Goal: Find specific page/section: Find specific page/section

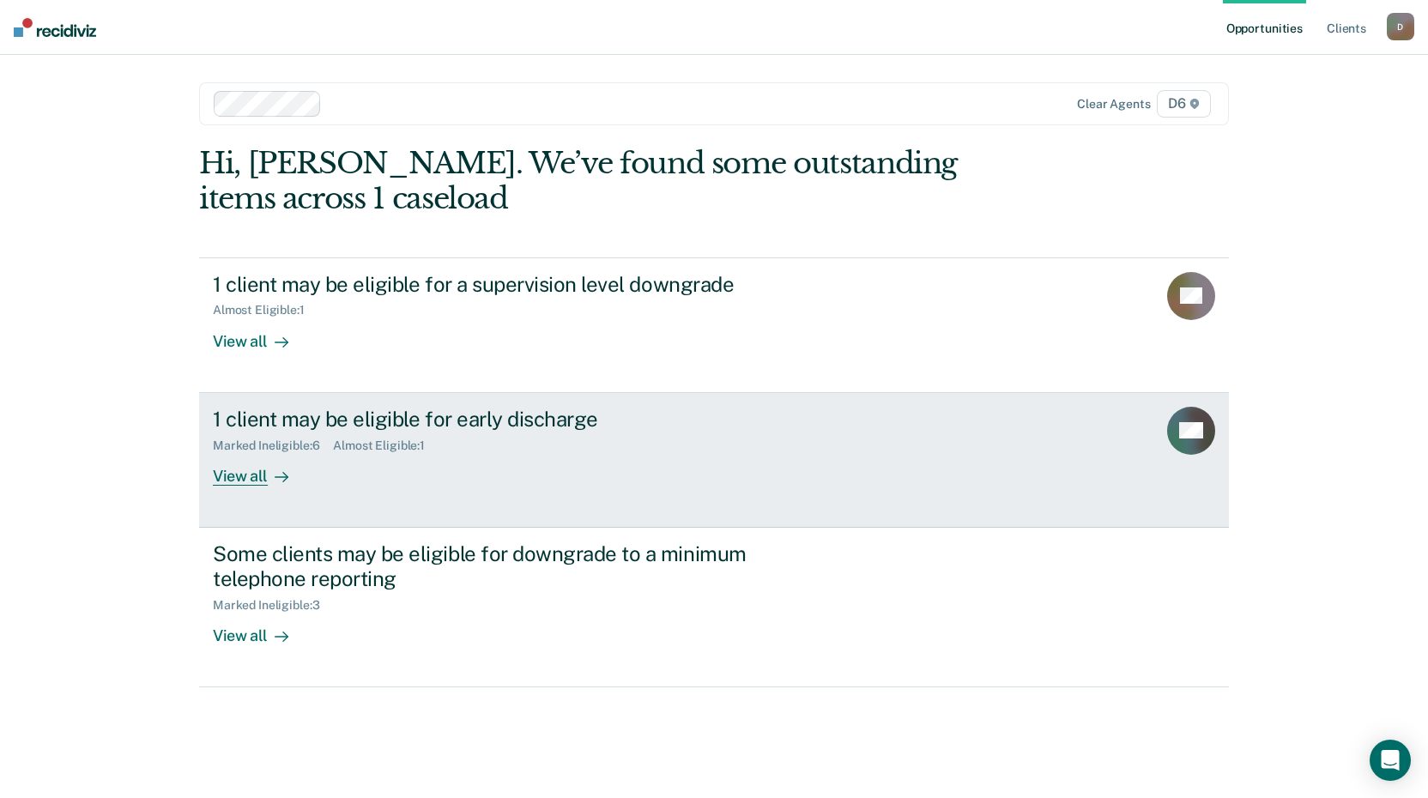
click at [244, 477] on div "View all" at bounding box center [261, 468] width 96 height 33
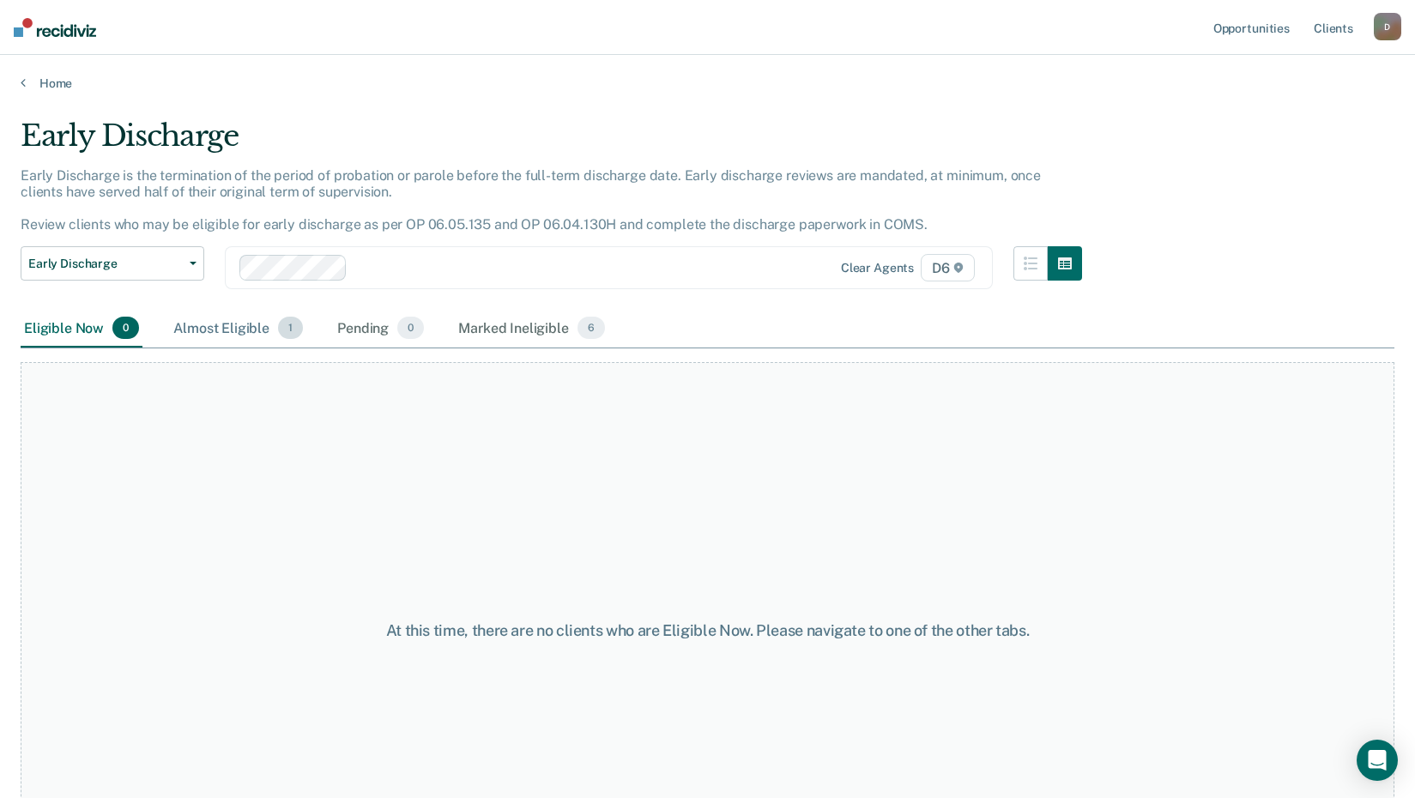
click at [235, 325] on div "Almost Eligible 1" at bounding box center [238, 329] width 136 height 38
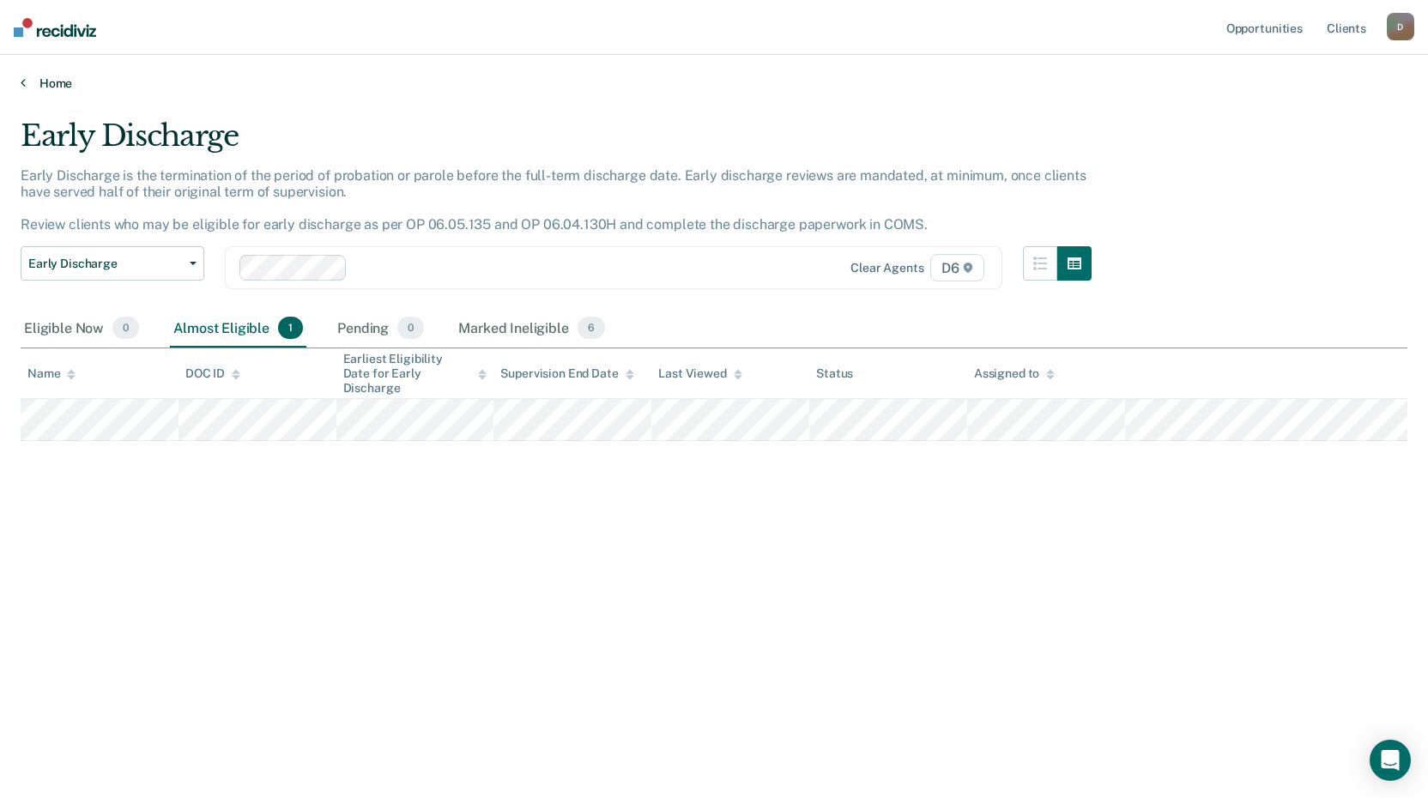
click at [53, 82] on link "Home" at bounding box center [714, 83] width 1386 height 15
